Goal: Task Accomplishment & Management: Complete application form

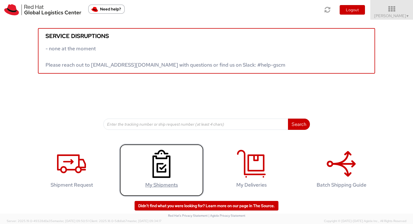
click at [161, 165] on icon at bounding box center [161, 164] width 29 height 28
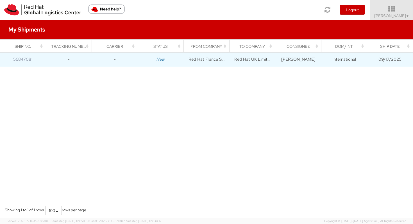
click at [197, 60] on td "Red Hat France SARL" at bounding box center [206, 60] width 46 height 14
click at [21, 60] on link "56847081" at bounding box center [22, 59] width 19 height 6
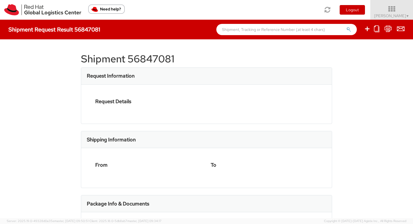
click at [21, 60] on div at bounding box center [206, 112] width 413 height 224
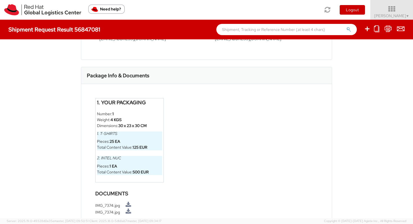
scroll to position [280, 0]
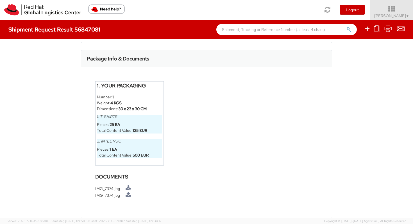
click at [114, 123] on strong "25 EA" at bounding box center [115, 124] width 11 height 5
click at [116, 124] on strong "25 EA" at bounding box center [115, 124] width 11 height 5
click at [114, 125] on strong "25 EA" at bounding box center [115, 124] width 11 height 5
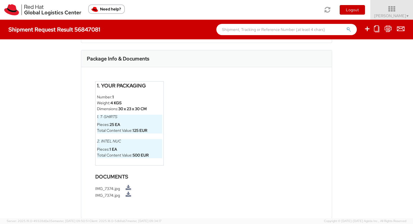
click at [83, 32] on h4 "Shipment Request Result 56847081" at bounding box center [54, 29] width 92 height 6
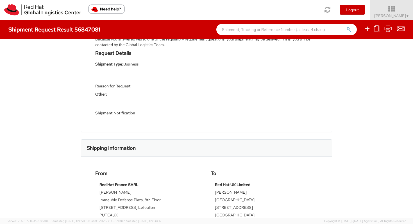
scroll to position [0, 0]
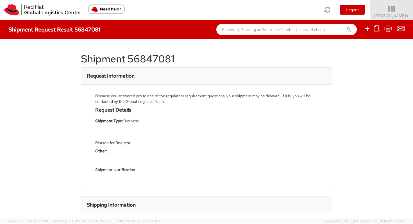
click at [125, 63] on h1 "Shipment 56847081" at bounding box center [206, 58] width 251 height 11
click at [125, 78] on h3 "Request Information" at bounding box center [111, 76] width 48 height 6
click at [119, 122] on strong "Shipment Type:" at bounding box center [109, 120] width 28 height 5
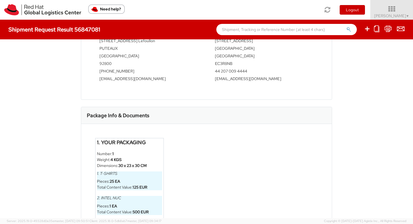
scroll to position [280, 0]
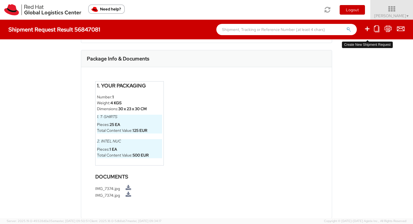
click at [365, 30] on icon at bounding box center [367, 28] width 7 height 7
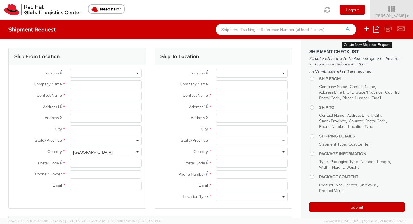
select select
select select "522"
type input "Red Hat France SARL"
type input "[PERSON_NAME]"
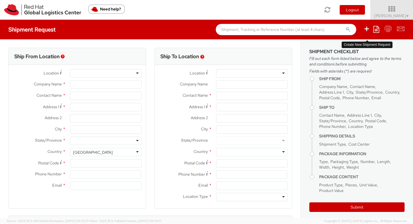
type input "Immeuble Defense Plaza, 8th Floor"
type input "[STREET_ADDRESS] Lefoullon"
type input "PUTEAUX"
type input "92800"
type input "[PHONE_NUMBER]"
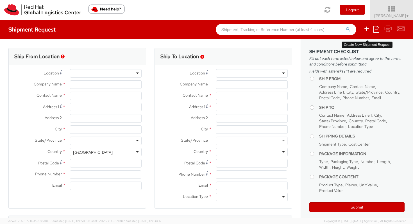
type input "[EMAIL_ADDRESS][DOMAIN_NAME]"
select select "CM"
select select "KGS"
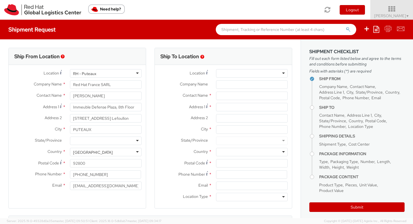
click at [260, 72] on div at bounding box center [252, 73] width 72 height 8
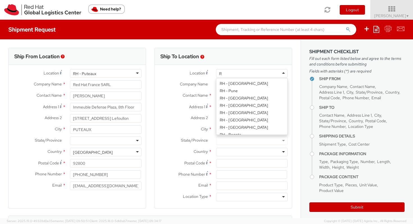
scroll to position [605, 0]
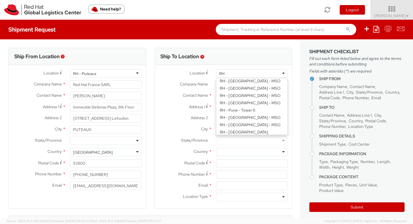
type input "RH L"
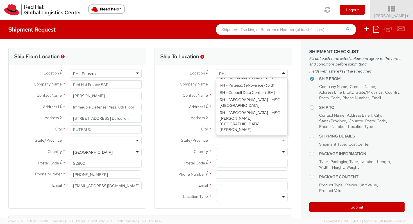
scroll to position [1, 0]
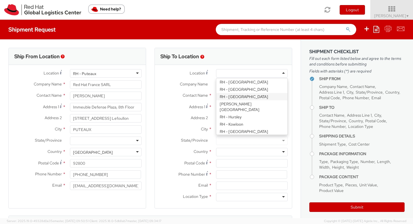
type input "Red Hat UK Limited"
type input "[GEOGRAPHIC_DATA]"
type input "[STREET_ADDRESS]"
type input "[GEOGRAPHIC_DATA]"
type input "EC3R8NB"
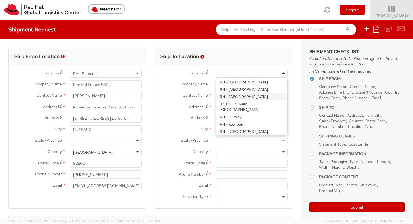
type input "44 207 009 4444"
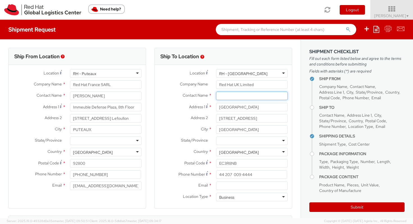
click at [231, 96] on input "text" at bounding box center [252, 96] width 72 height 8
type input "[PERSON_NAME]"
click at [273, 106] on div "Red Hat - ( [PERSON_NAME] )" at bounding box center [251, 106] width 71 height 8
type input "Red Hat"
type input "[PERSON_NAME]"
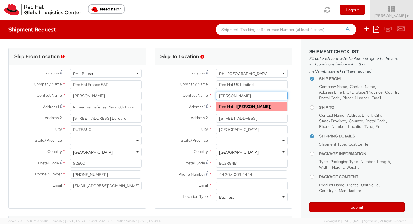
type input "441252362446"
type input "[EMAIL_ADDRESS][DOMAIN_NAME]"
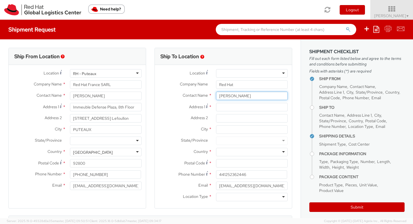
type input "[PERSON_NAME]"
click at [224, 111] on input "Address 1 *" at bounding box center [252, 107] width 72 height 8
type input "[EMAIL_ADDRESS][DOMAIN_NAME]"
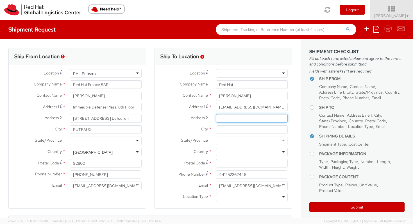
click at [229, 121] on input "Address 2 *" at bounding box center [252, 118] width 72 height 8
click at [233, 76] on div at bounding box center [252, 73] width 72 height 8
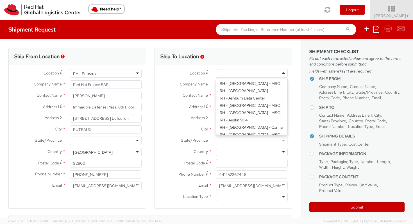
type input "Red Hat UK Limited"
type input "[GEOGRAPHIC_DATA]"
type input "[STREET_ADDRESS]"
type input "[GEOGRAPHIC_DATA]"
type input "EC3R8NB"
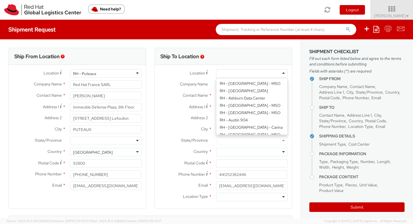
type input "44 207 009 4444"
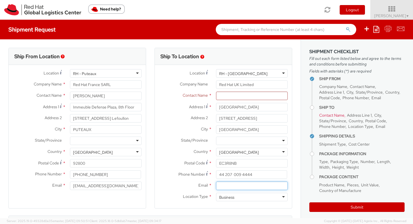
click at [263, 185] on input "Email *" at bounding box center [252, 185] width 72 height 8
click at [242, 98] on input "text" at bounding box center [252, 96] width 72 height 8
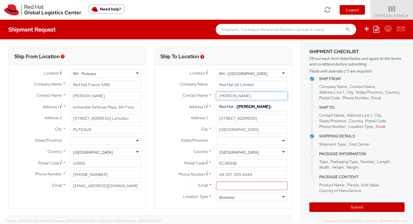
type input "[PERSON_NAME]"
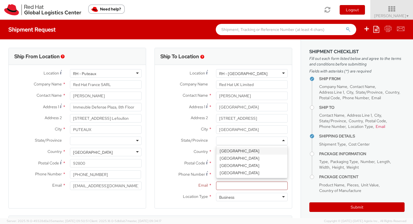
click at [234, 142] on div at bounding box center [252, 141] width 72 height 8
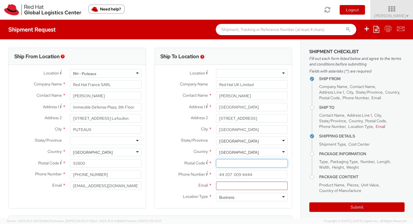
click at [231, 165] on input "Postal Code *" at bounding box center [252, 163] width 72 height 8
click at [238, 120] on input "[STREET_ADDRESS]" at bounding box center [252, 118] width 72 height 8
click at [232, 162] on input "Postal Code *" at bounding box center [252, 163] width 72 height 8
click at [283, 72] on div at bounding box center [252, 73] width 72 height 8
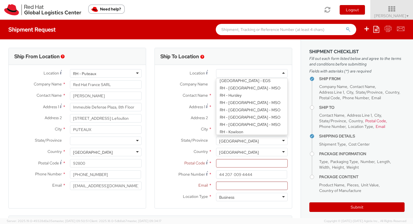
scroll to position [490, 0]
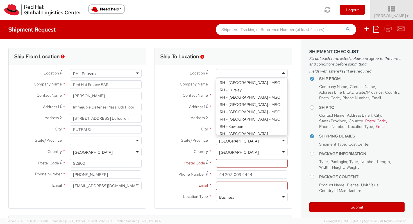
type input "EC3R8NB"
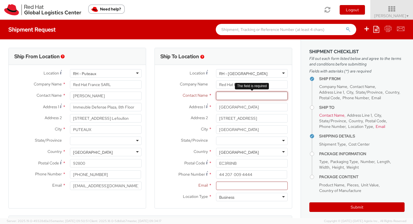
click at [238, 97] on input "text" at bounding box center [252, 96] width 72 height 8
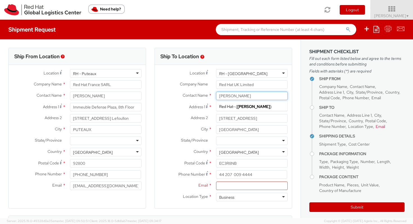
type input "[PERSON_NAME]"
click at [169, 120] on label "Address 2 *" at bounding box center [183, 117] width 57 height 7
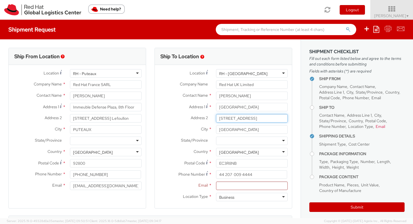
click at [216, 120] on input "[STREET_ADDRESS]" at bounding box center [252, 118] width 72 height 8
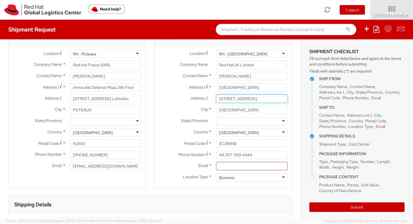
scroll to position [24, 0]
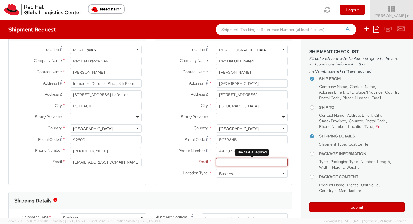
click at [251, 163] on input "Email *" at bounding box center [252, 162] width 72 height 8
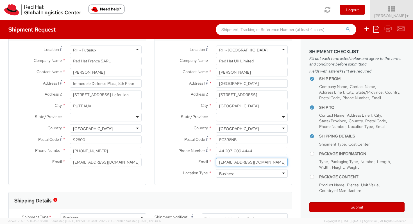
type input "[EMAIL_ADDRESS][DOMAIN_NAME]"
click at [187, 187] on div "Ship To Location Location * [GEOGRAPHIC_DATA] - [GEOGRAPHIC_DATA] [GEOGRAPHIC_D…" at bounding box center [223, 108] width 138 height 168
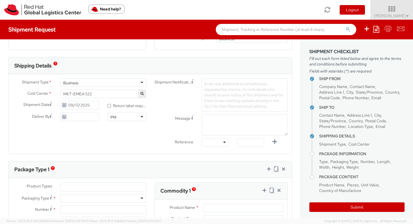
scroll to position [160, 0]
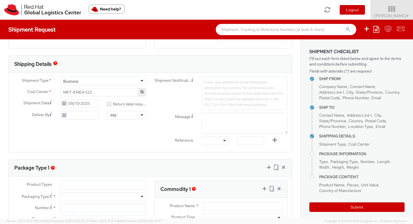
click at [63, 115] on icon at bounding box center [64, 115] width 5 height 4
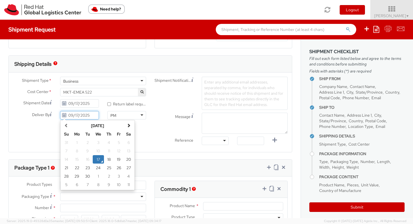
click at [72, 117] on input "09/17/2025" at bounding box center [79, 115] width 39 height 8
click at [117, 162] on td "19" at bounding box center [119, 159] width 10 height 8
type input "[DATE]"
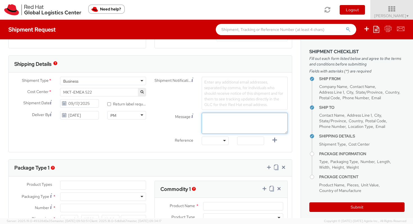
click at [219, 116] on textarea "Message" at bounding box center [245, 123] width 86 height 21
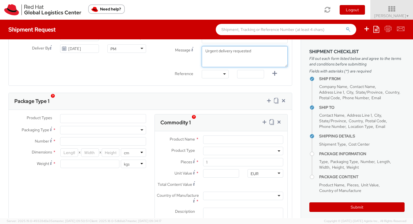
scroll to position [233, 0]
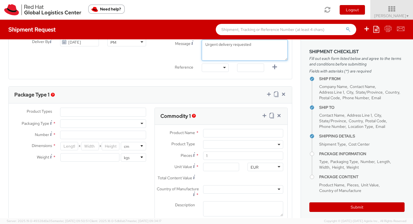
type textarea "Urgent delivery requested"
click at [131, 112] on ul at bounding box center [102, 112] width 85 height 8
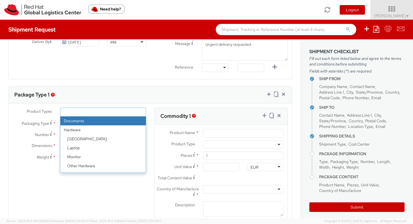
click at [101, 132] on strong "Hardware" at bounding box center [102, 129] width 85 height 9
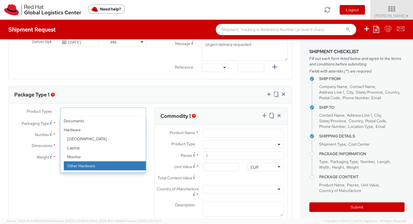
select select "HARD_OTHER"
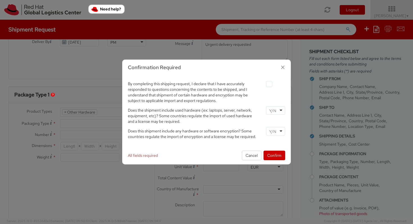
click at [269, 84] on label at bounding box center [269, 84] width 6 height 6
click at [264, 84] on input "checkbox" at bounding box center [263, 84] width 4 height 4
checkbox input "true"
click at [276, 155] on button "Confirm" at bounding box center [274, 156] width 22 height 10
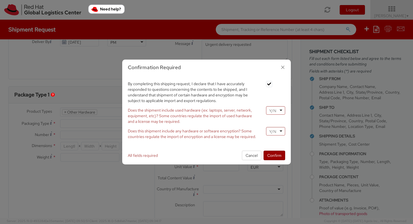
click at [274, 156] on button "Confirm" at bounding box center [274, 156] width 22 height 10
click at [281, 108] on div at bounding box center [275, 110] width 19 height 8
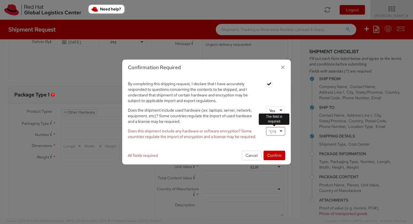
click at [279, 131] on div at bounding box center [275, 131] width 19 height 8
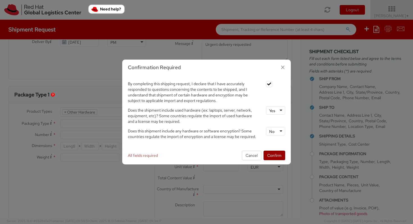
click at [272, 156] on button "Confirm" at bounding box center [274, 156] width 22 height 10
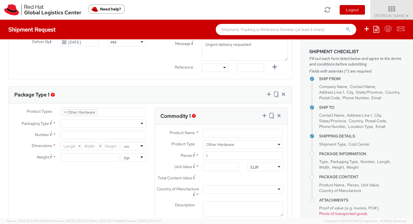
click at [142, 124] on div at bounding box center [103, 123] width 86 height 8
click at [130, 132] on input "Number *" at bounding box center [103, 135] width 86 height 8
click at [128, 137] on input "Number *" at bounding box center [103, 135] width 86 height 8
click at [117, 135] on input "Number *" at bounding box center [103, 135] width 86 height 8
click at [115, 171] on div "Product Types * Documents Docking Station Laptop Monitor Other Hardware Server …" at bounding box center [150, 169] width 283 height 123
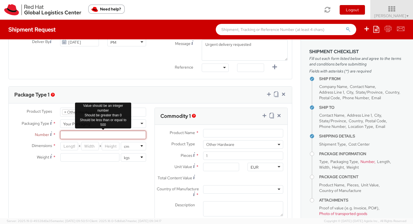
click at [111, 134] on input "Number *" at bounding box center [103, 135] width 86 height 8
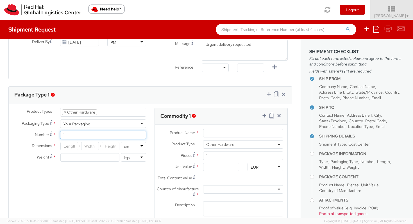
type input "1"
click at [71, 146] on input "number" at bounding box center [69, 146] width 18 height 8
type input "30"
click at [89, 145] on input "number" at bounding box center [90, 146] width 18 height 8
type input "30"
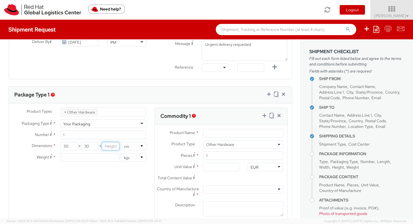
click at [108, 147] on input "number" at bounding box center [111, 146] width 18 height 8
type input "23"
click at [99, 160] on input "number" at bounding box center [89, 157] width 59 height 8
type input "4"
click at [103, 188] on div "Product Types * Documents Docking Station Laptop Monitor Other Hardware Server …" at bounding box center [150, 169] width 283 height 123
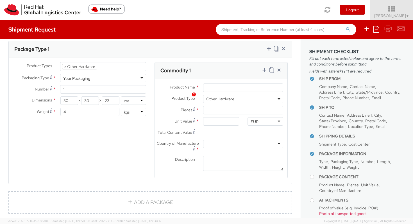
scroll to position [251, 0]
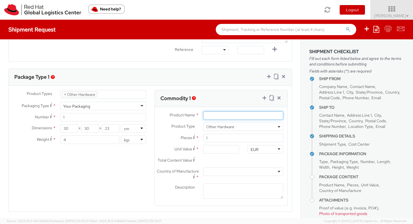
click at [255, 115] on input "Product Name *" at bounding box center [243, 115] width 80 height 8
click at [246, 116] on input "Product Name *" at bounding box center [243, 115] width 80 height 8
type input "NUC Intel"
click at [227, 149] on input "Unit Value *" at bounding box center [221, 149] width 36 height 8
type input "5.00"
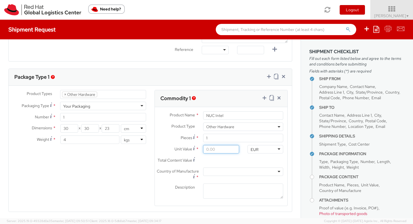
type input "5.00"
type input "50.00"
type input "500.00"
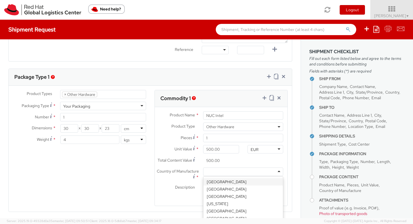
click at [221, 173] on div at bounding box center [243, 171] width 80 height 8
type input "[GEOGRAPHIC_DATA]"
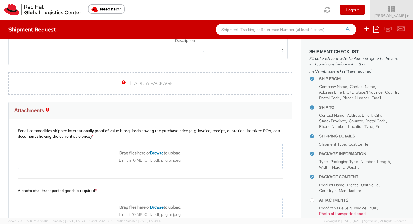
scroll to position [404, 0]
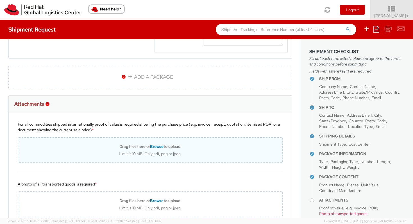
click at [159, 146] on span "Browse" at bounding box center [156, 146] width 13 height 5
type input "C:\fakepath\IMG_7375.jpg"
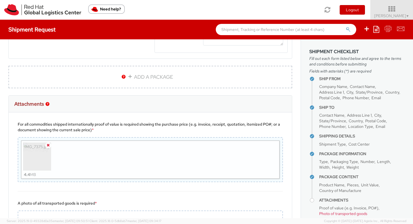
click at [48, 145] on icon at bounding box center [48, 145] width 3 height 4
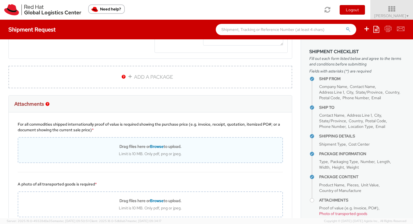
click at [154, 146] on span "Browse" at bounding box center [156, 146] width 13 height 5
type input "C:\fakepath\Screenshot [DATE] 14.53.22.png"
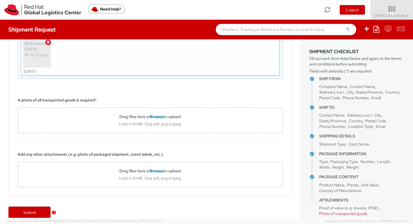
scroll to position [509, 0]
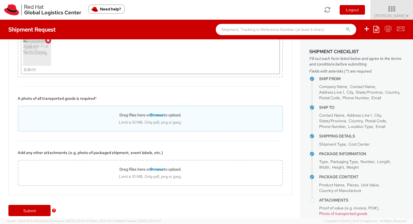
click at [158, 115] on span "Browse" at bounding box center [156, 114] width 13 height 5
type input "C:\fakepath\Screenshot [DATE] 22.26.04.png"
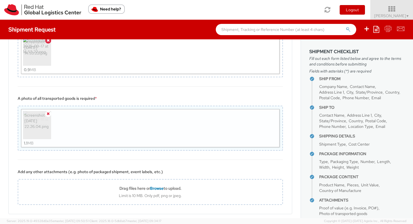
click at [49, 112] on icon at bounding box center [48, 114] width 3 height 4
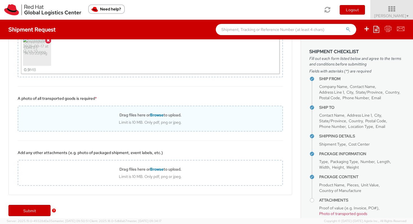
click at [157, 114] on span "Browse" at bounding box center [156, 114] width 13 height 5
type input "C:\fakepath\IMG_7375.jpg"
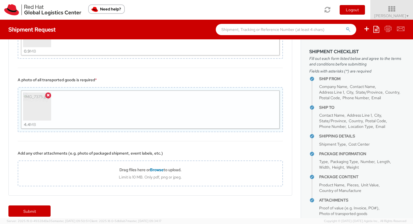
scroll to position [528, 0]
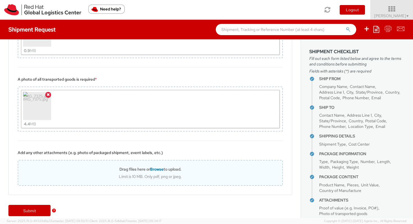
click at [159, 169] on span "Browse" at bounding box center [156, 169] width 13 height 5
type input "C:\fakepath\IMG_7374.jpg"
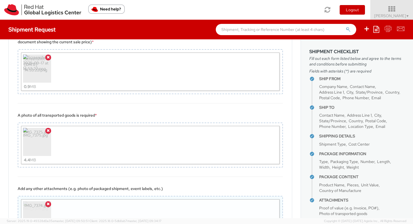
scroll to position [553, 0]
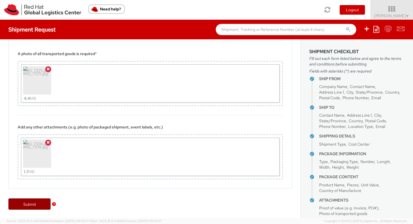
click at [27, 204] on link "Submit" at bounding box center [29, 203] width 42 height 11
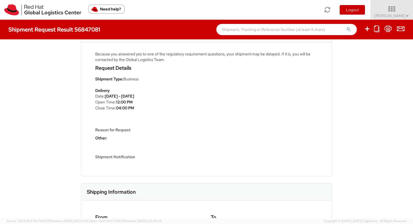
scroll to position [56, 0]
